Goal: Transaction & Acquisition: Purchase product/service

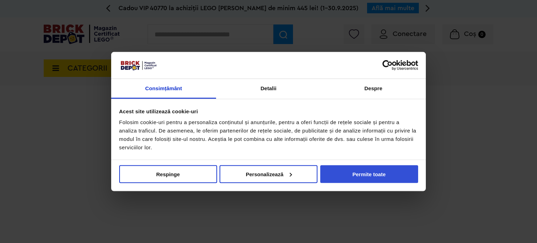
click at [380, 175] on button "Permite toate" at bounding box center [369, 174] width 98 height 18
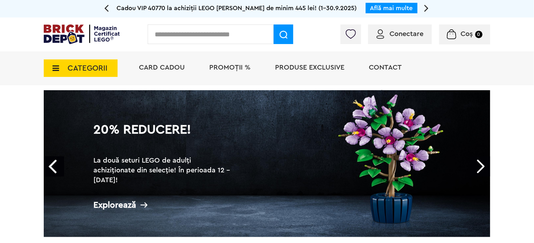
click at [380, 174] on div "20% Reducere! La două seturi LEGO de adulți achiziționate din selecție! În peri…" at bounding box center [267, 163] width 446 height 147
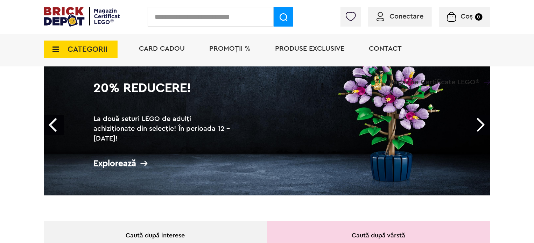
scroll to position [70, 0]
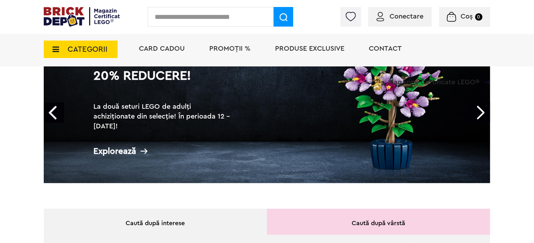
click at [120, 151] on div "Explorează" at bounding box center [163, 151] width 140 height 9
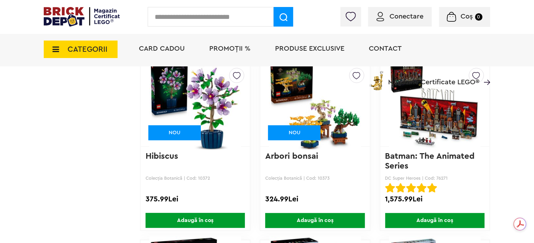
scroll to position [2242, 0]
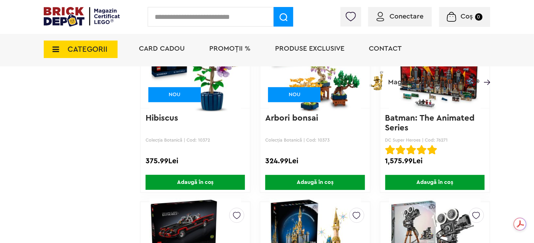
click at [215, 176] on span "Adaugă în coș" at bounding box center [194, 182] width 99 height 15
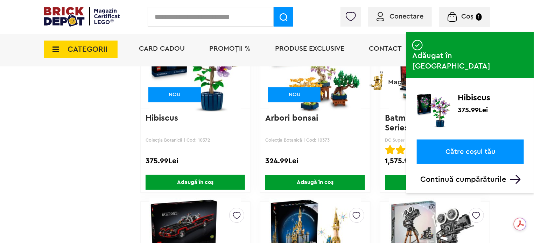
click at [460, 175] on p "Continuă cumpărăturile" at bounding box center [471, 179] width 103 height 9
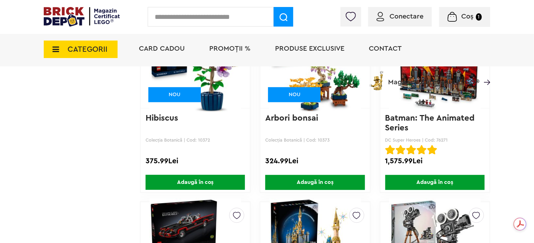
click at [327, 179] on span "Adaugă în coș" at bounding box center [314, 182] width 99 height 15
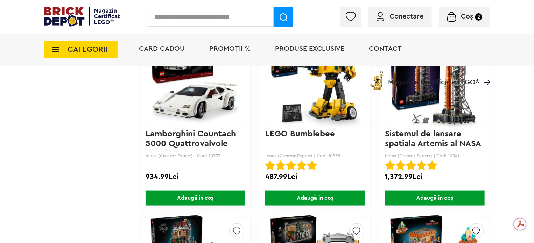
scroll to position [4375, 0]
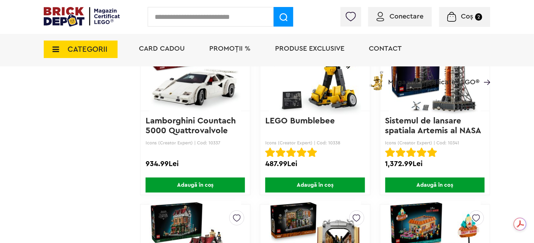
click at [59, 48] on icon at bounding box center [53, 49] width 11 height 8
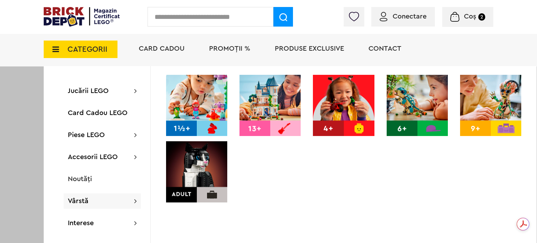
scroll to position [0, 0]
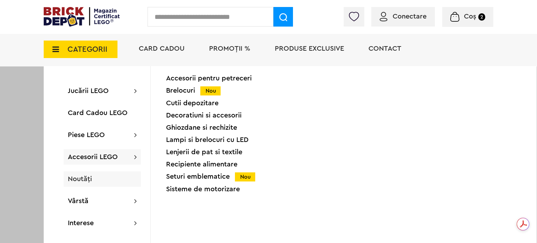
click at [83, 179] on span "Noutăți" at bounding box center [80, 179] width 24 height 7
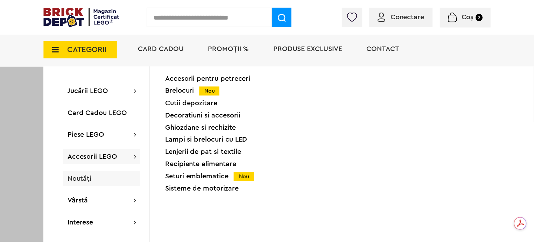
scroll to position [4375, 0]
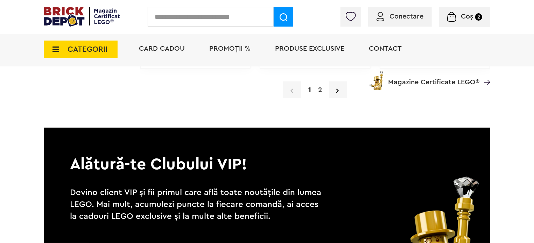
scroll to position [5681, 0]
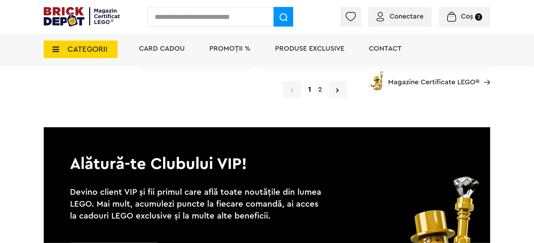
click at [334, 83] on div "Card Cadou PROMOȚII % Produse exclusive Contact Magazine Certificate LEGO®" at bounding box center [311, 62] width 358 height 58
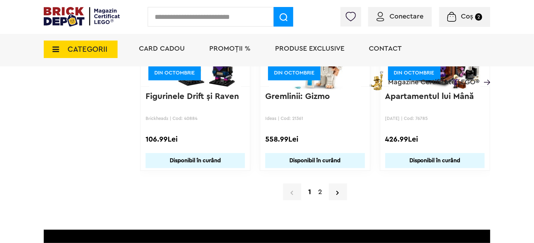
scroll to position [5576, 0]
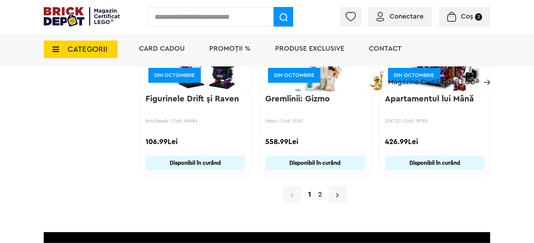
click at [337, 192] on icon at bounding box center [337, 195] width 2 height 7
